Goal: Task Accomplishment & Management: Manage account settings

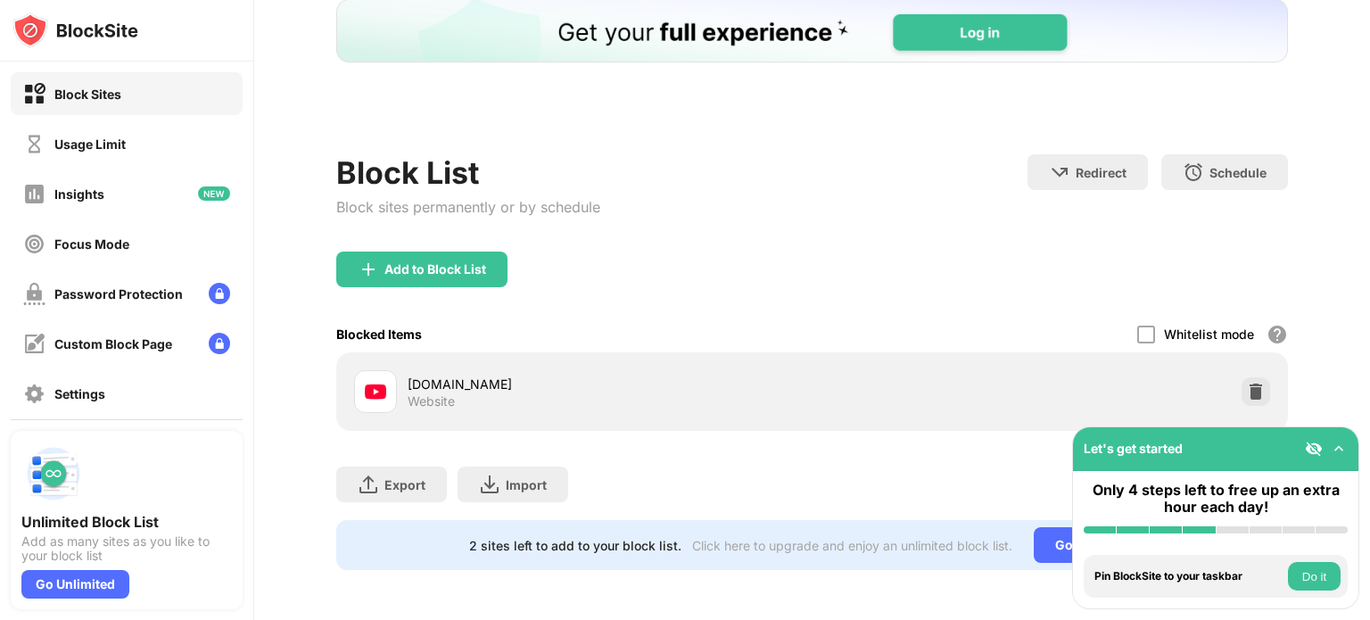
click at [1249, 383] on img at bounding box center [1256, 392] width 18 height 18
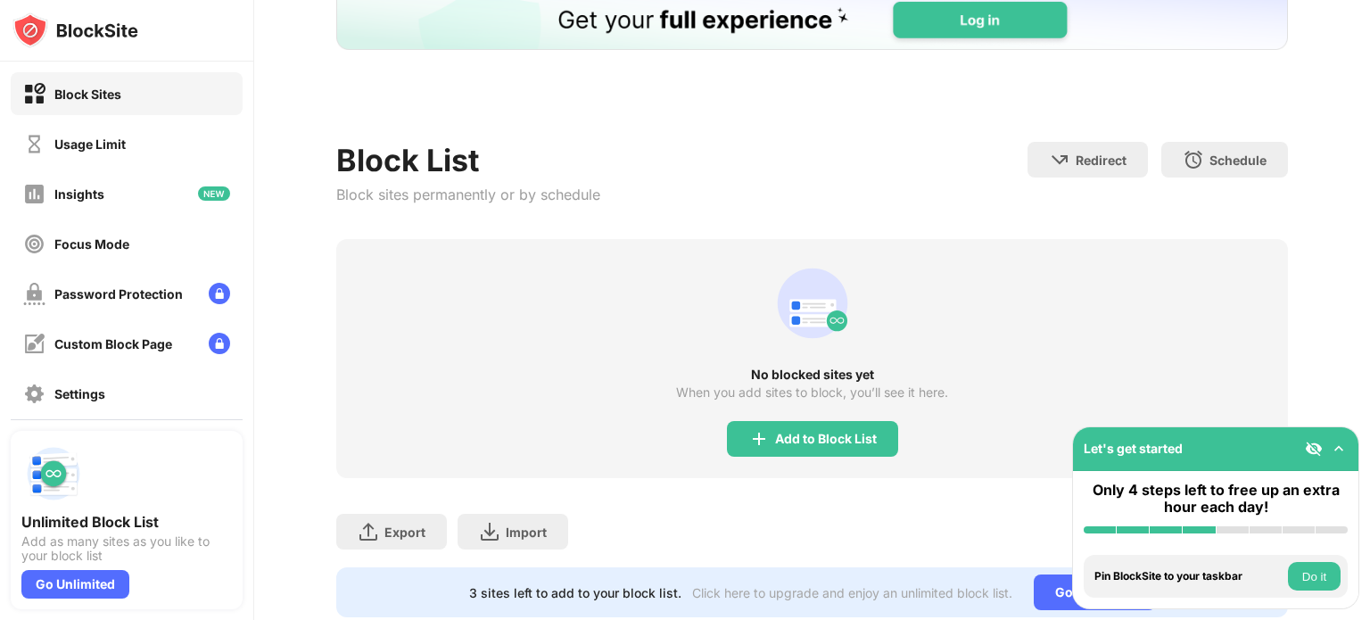
scroll to position [113, 0]
